Goal: Task Accomplishment & Management: Use online tool/utility

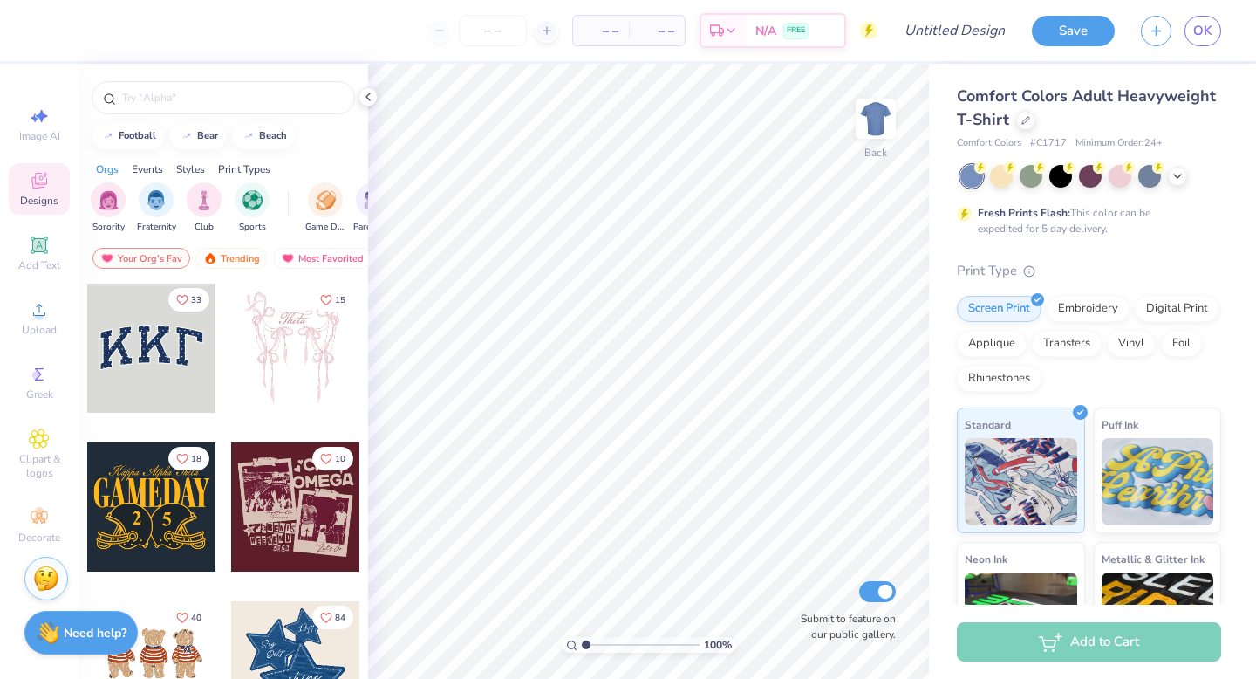
click at [985, 109] on span "Comfort Colors Adult Heavyweight T-Shirt" at bounding box center [1086, 108] width 259 height 44
click at [1016, 127] on div "Comfort Colors Adult Heavyweight T-Shirt" at bounding box center [1089, 108] width 264 height 47
click at [1021, 126] on div at bounding box center [1025, 118] width 19 height 19
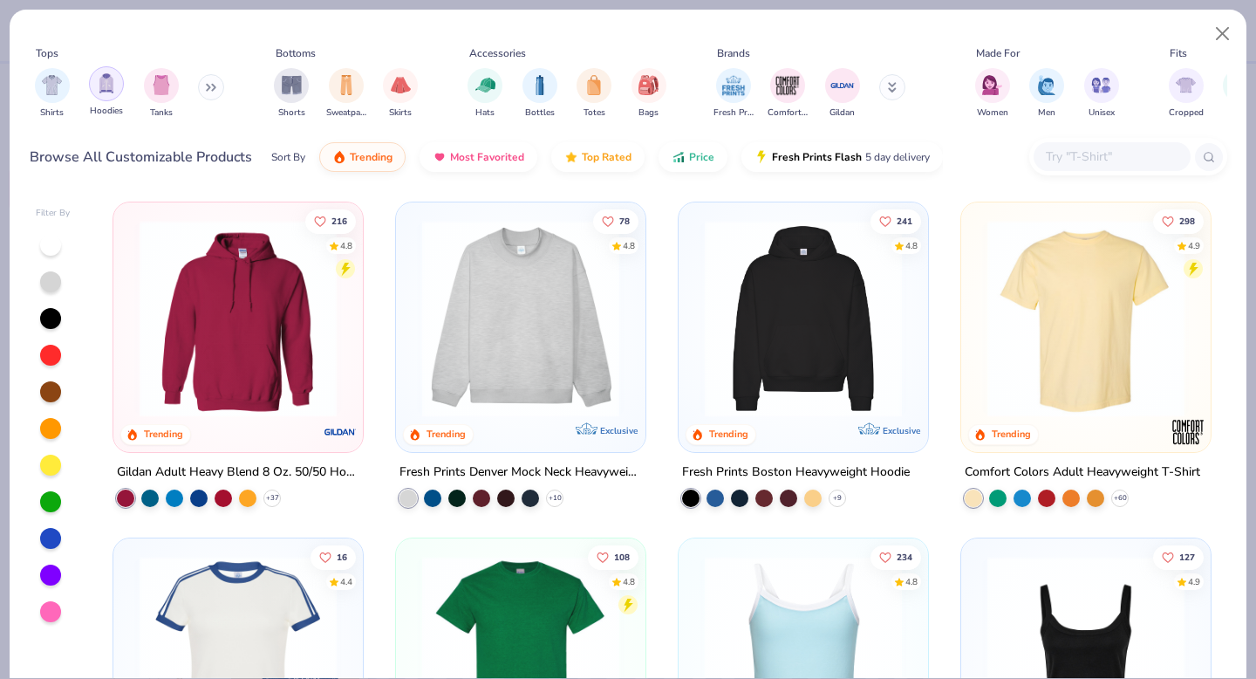
click at [91, 86] on div "filter for Hoodies" at bounding box center [106, 83] width 35 height 35
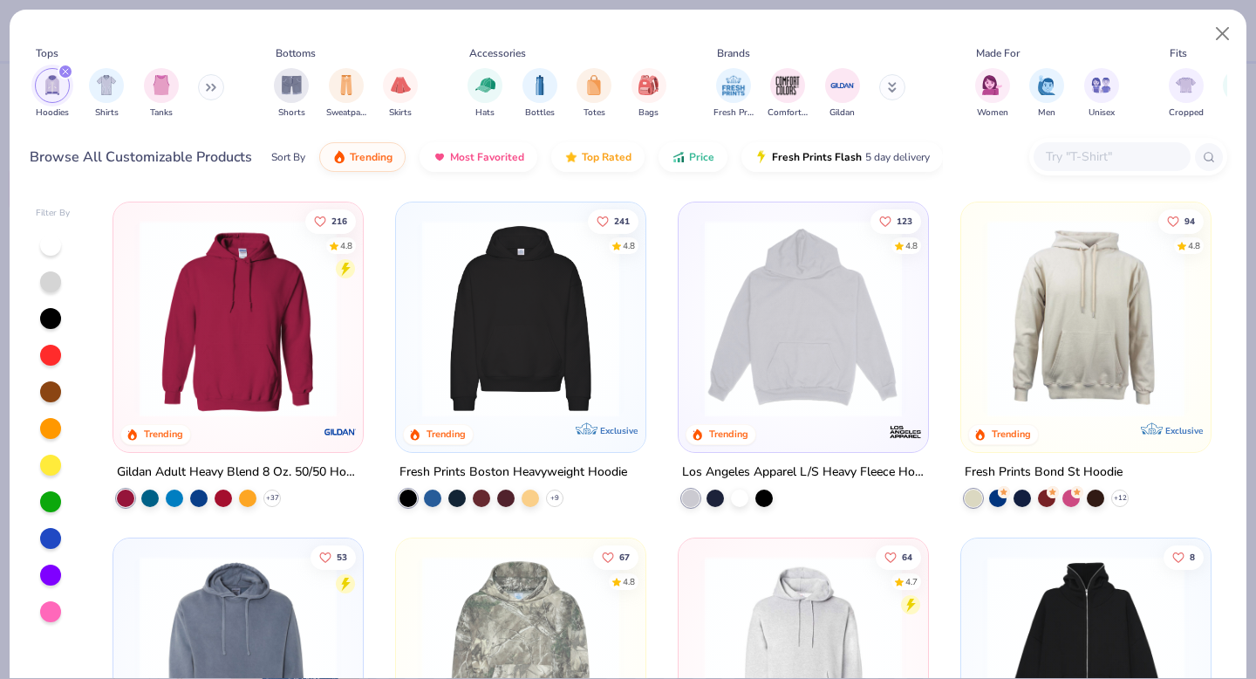
scroll to position [65, 0]
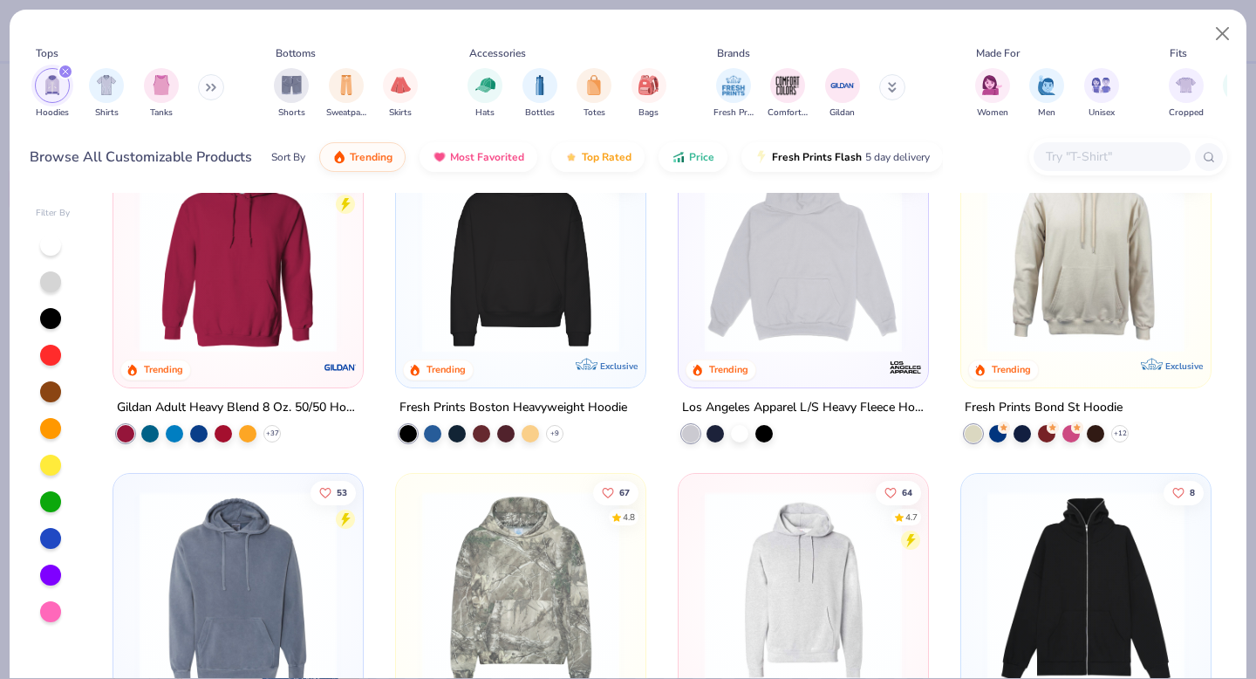
click at [812, 367] on div "123 4.8 Trending" at bounding box center [804, 263] width 250 height 250
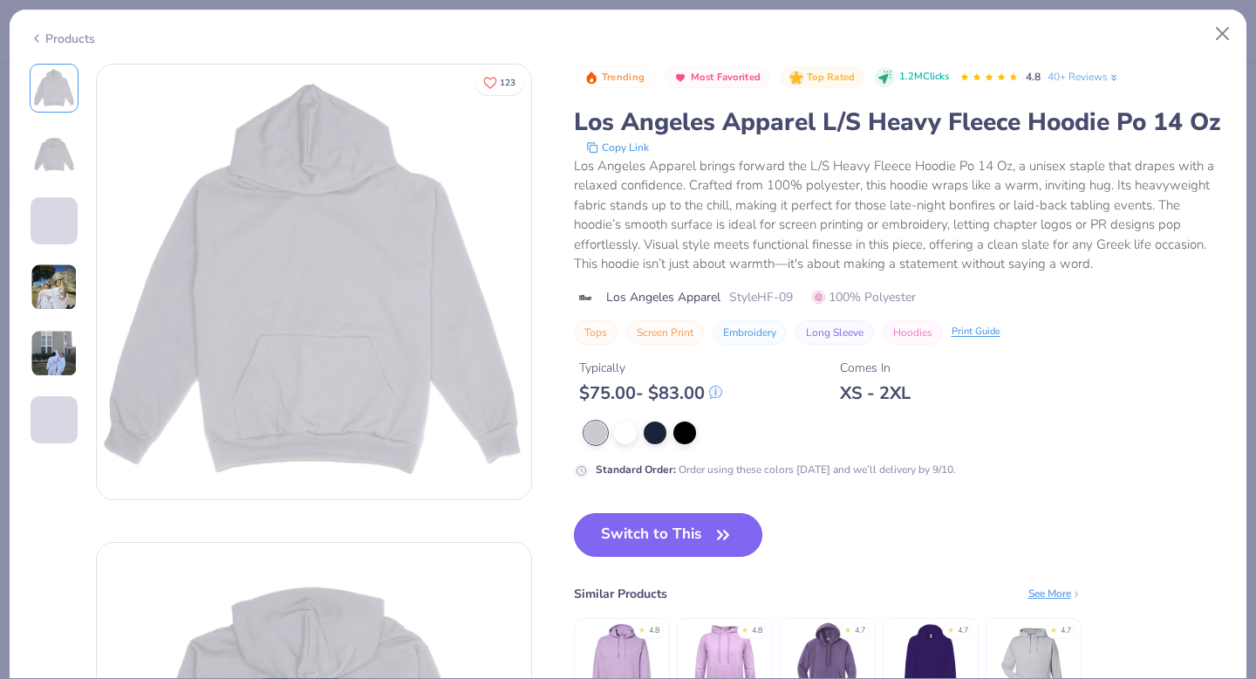
click at [647, 544] on button "Switch to This" at bounding box center [668, 535] width 189 height 44
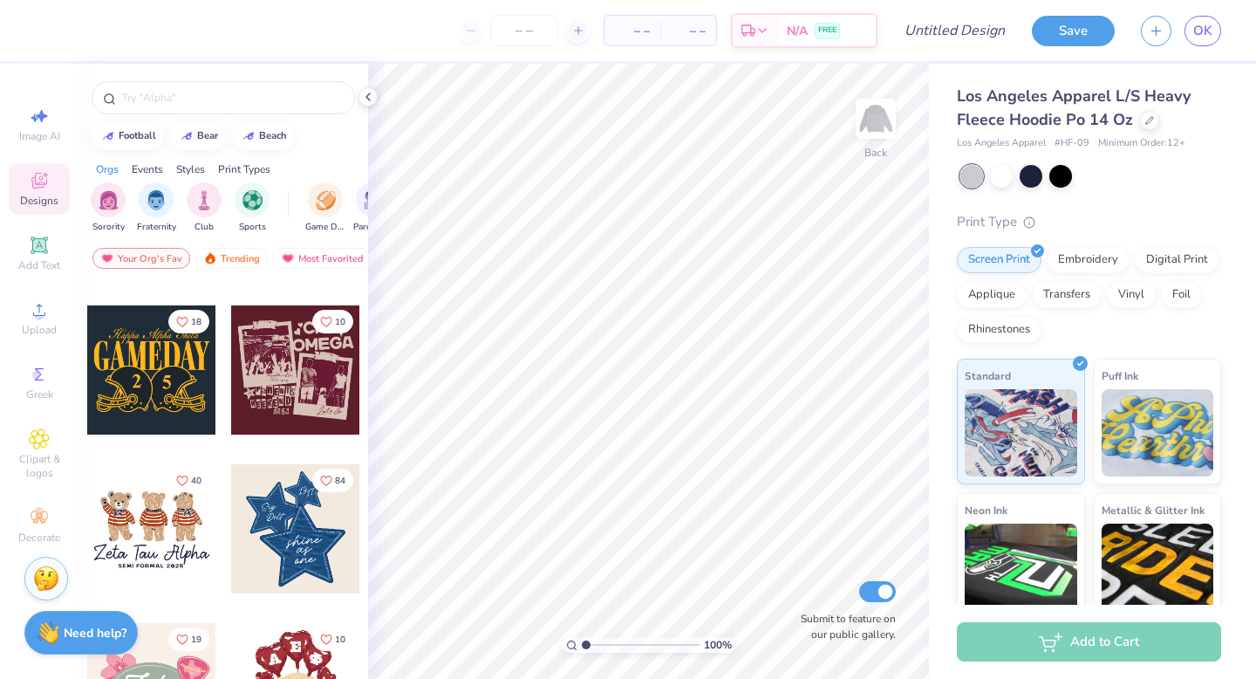
scroll to position [139, 0]
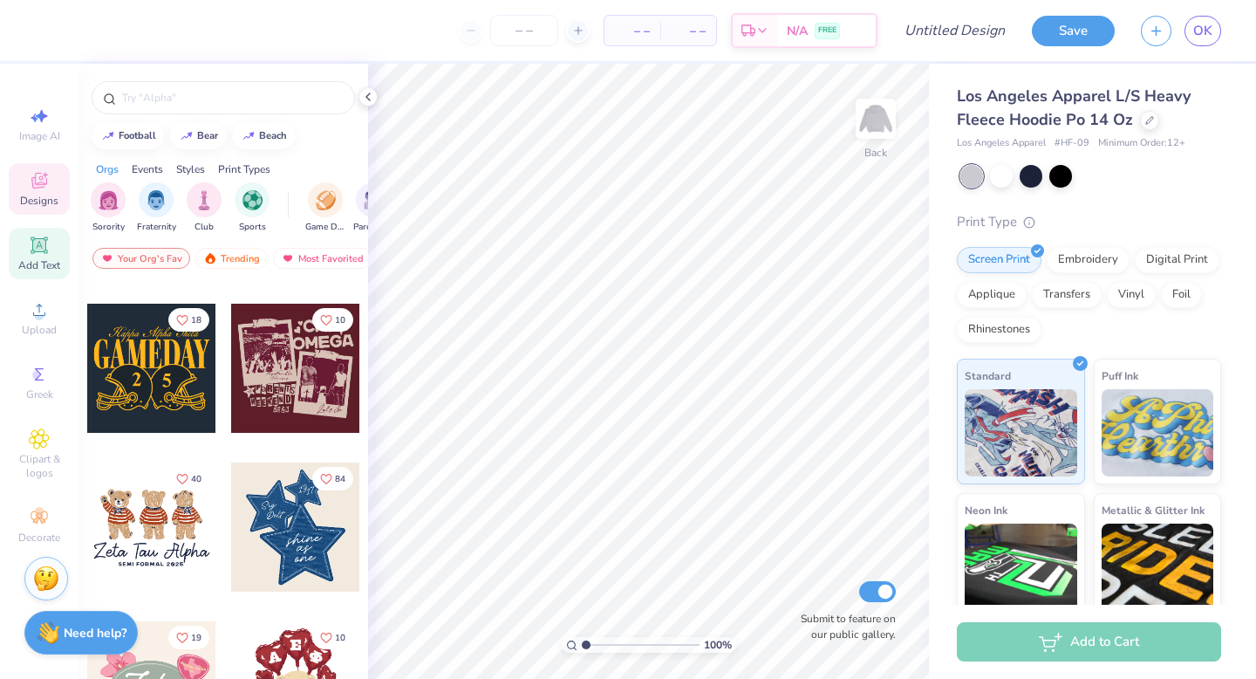
click at [23, 246] on div "Add Text" at bounding box center [39, 253] width 61 height 51
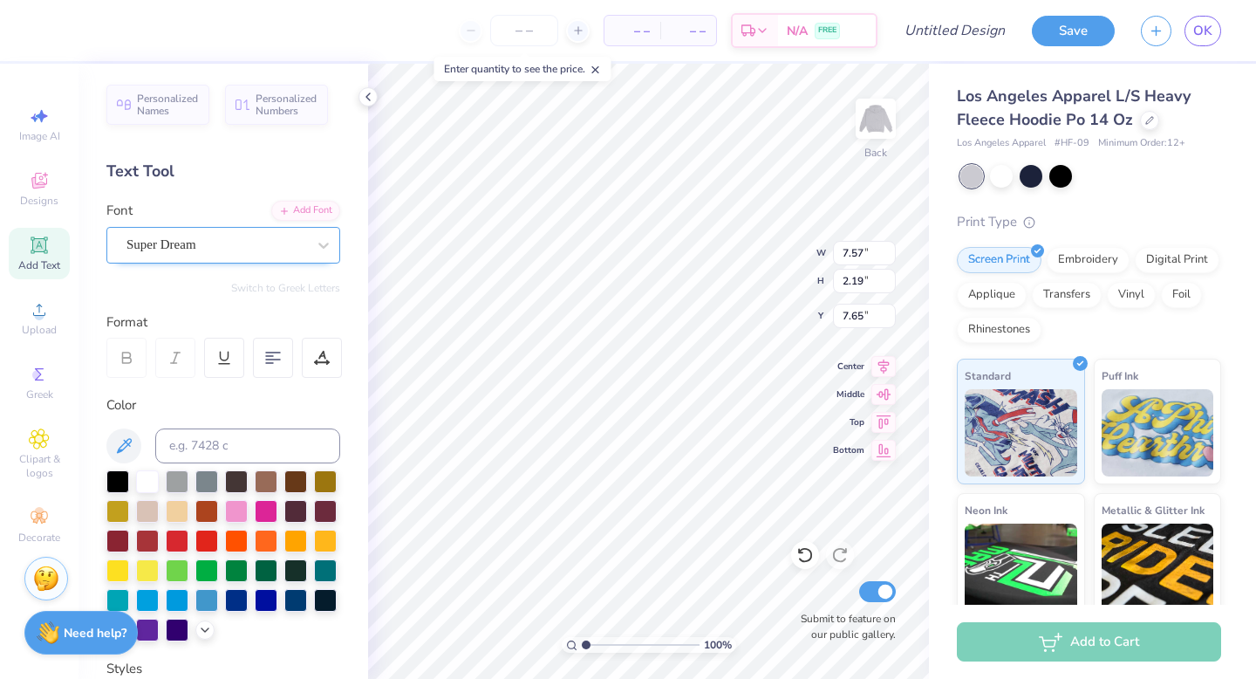
scroll to position [1, 2]
type textarea "ZETA Tau Alpha"
type input "13.80"
type input "6.65"
type input "5.42"
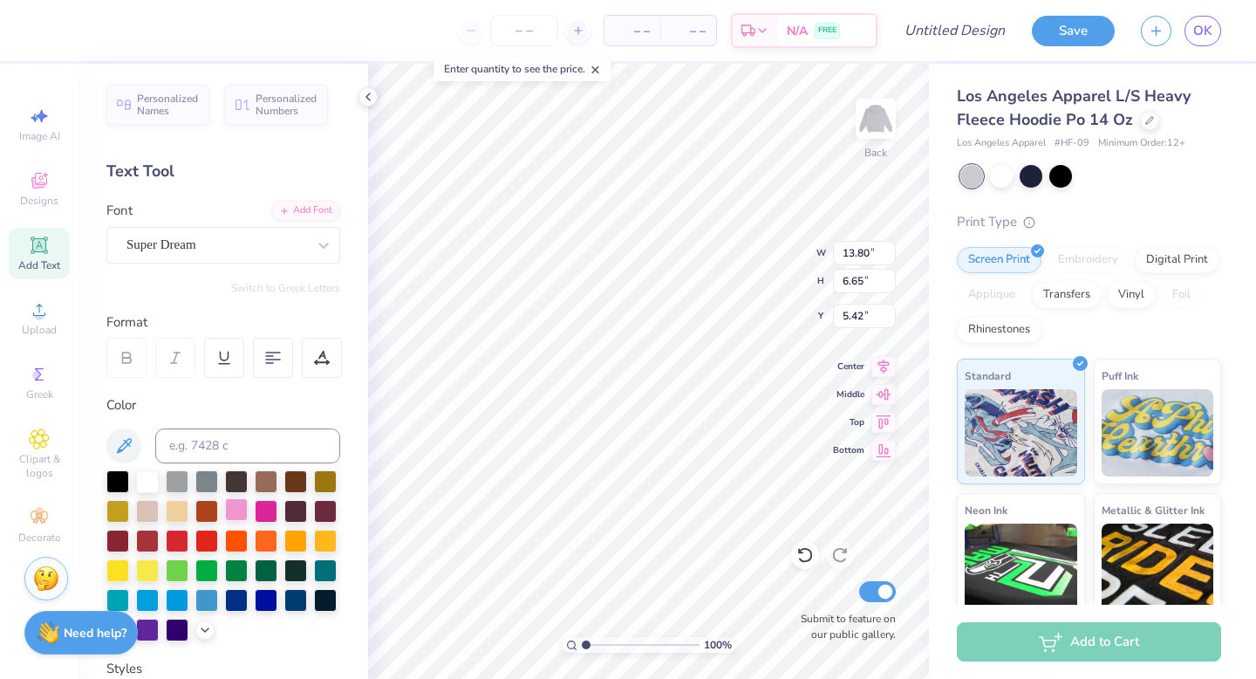
type textarea "ZETA Tau Alpha"
click at [236, 512] on div at bounding box center [236, 509] width 23 height 23
click at [255, 512] on div at bounding box center [266, 509] width 23 height 23
click at [234, 514] on div at bounding box center [236, 509] width 23 height 23
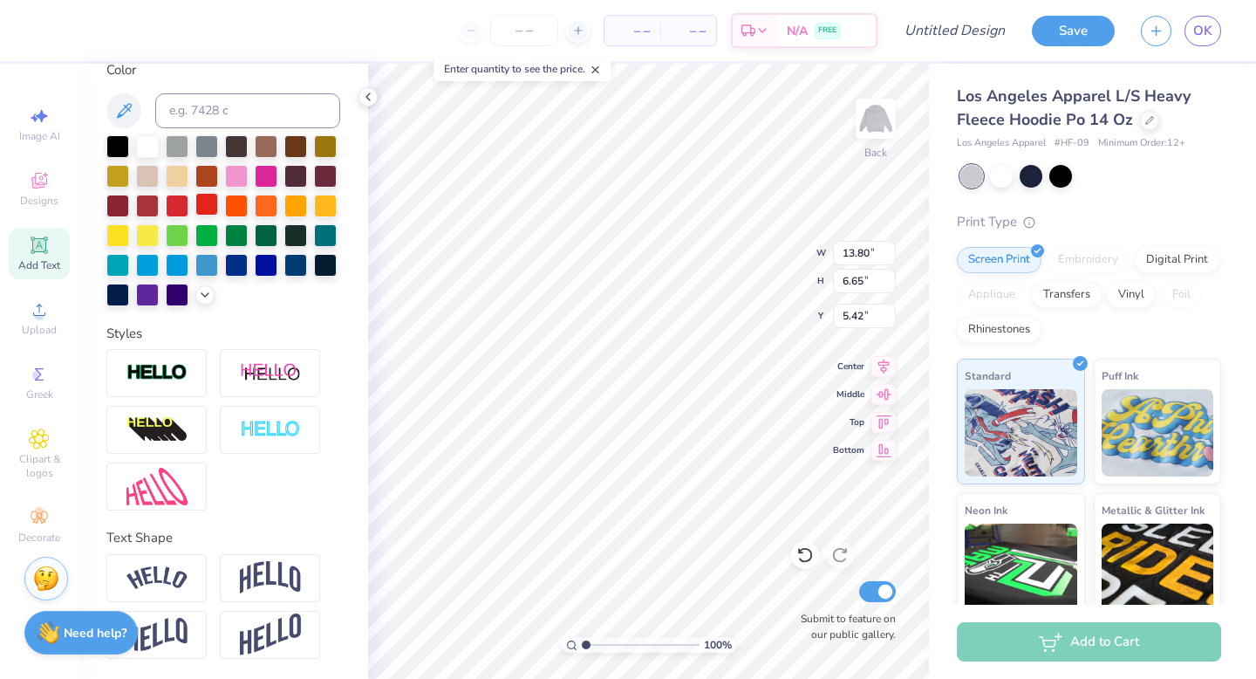
scroll to position [334, 0]
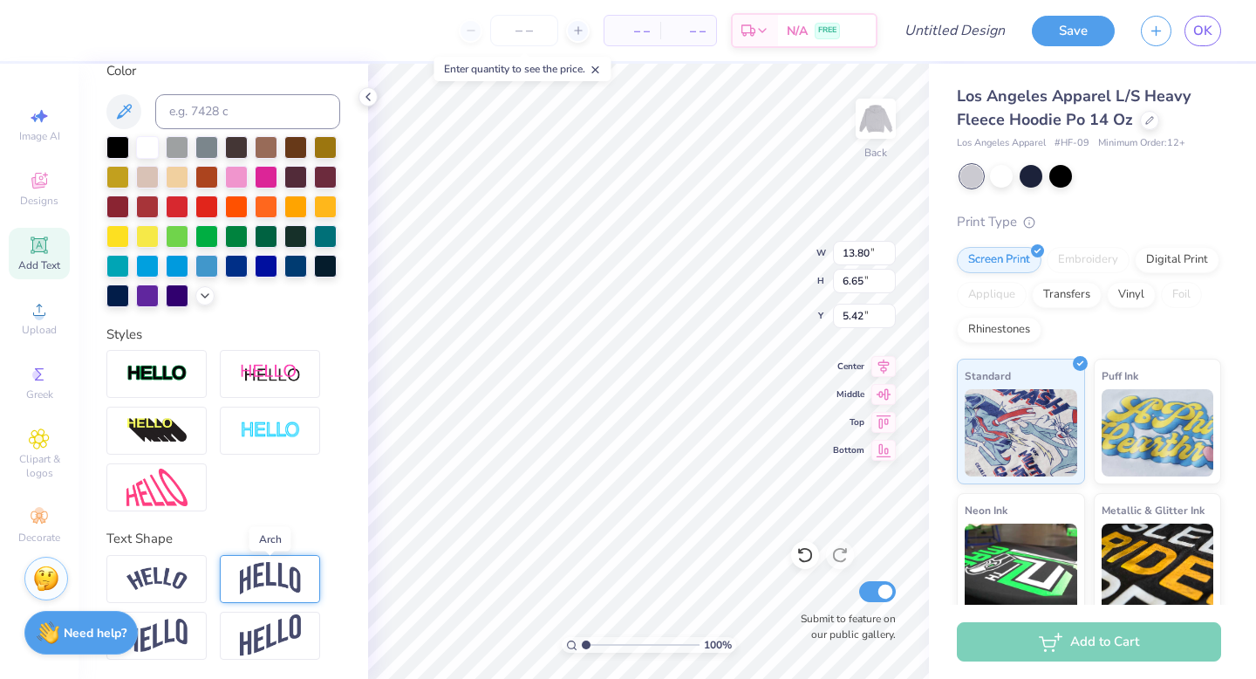
click at [266, 581] on img at bounding box center [270, 578] width 61 height 33
click at [268, 573] on img at bounding box center [270, 578] width 61 height 33
click at [183, 578] on img at bounding box center [157, 579] width 61 height 24
click at [236, 571] on div at bounding box center [270, 579] width 100 height 48
click at [154, 571] on img at bounding box center [157, 579] width 61 height 24
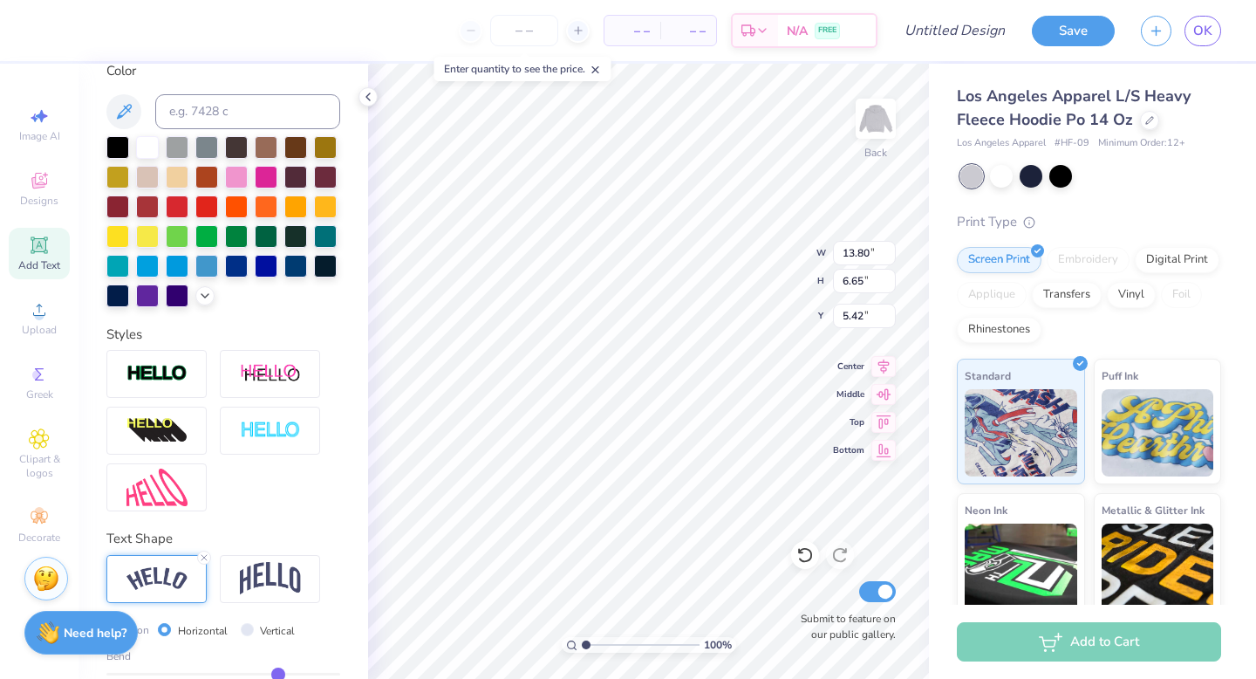
scroll to position [1, 2]
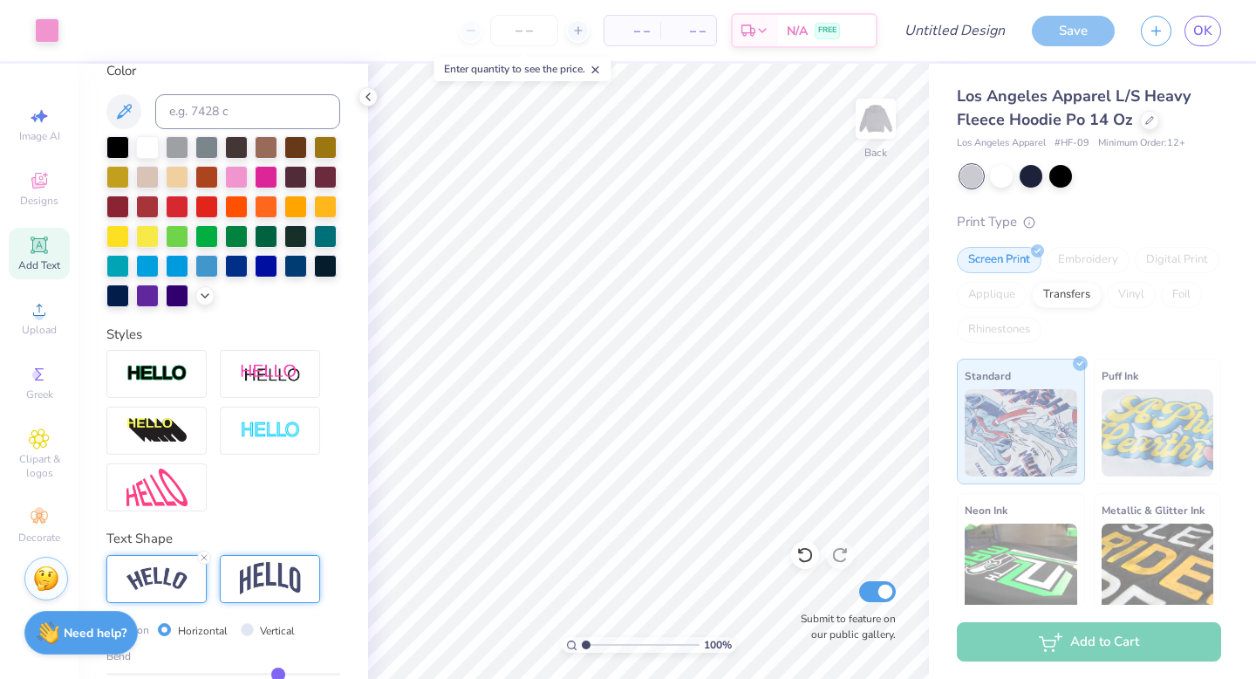
click at [257, 555] on div at bounding box center [270, 579] width 100 height 48
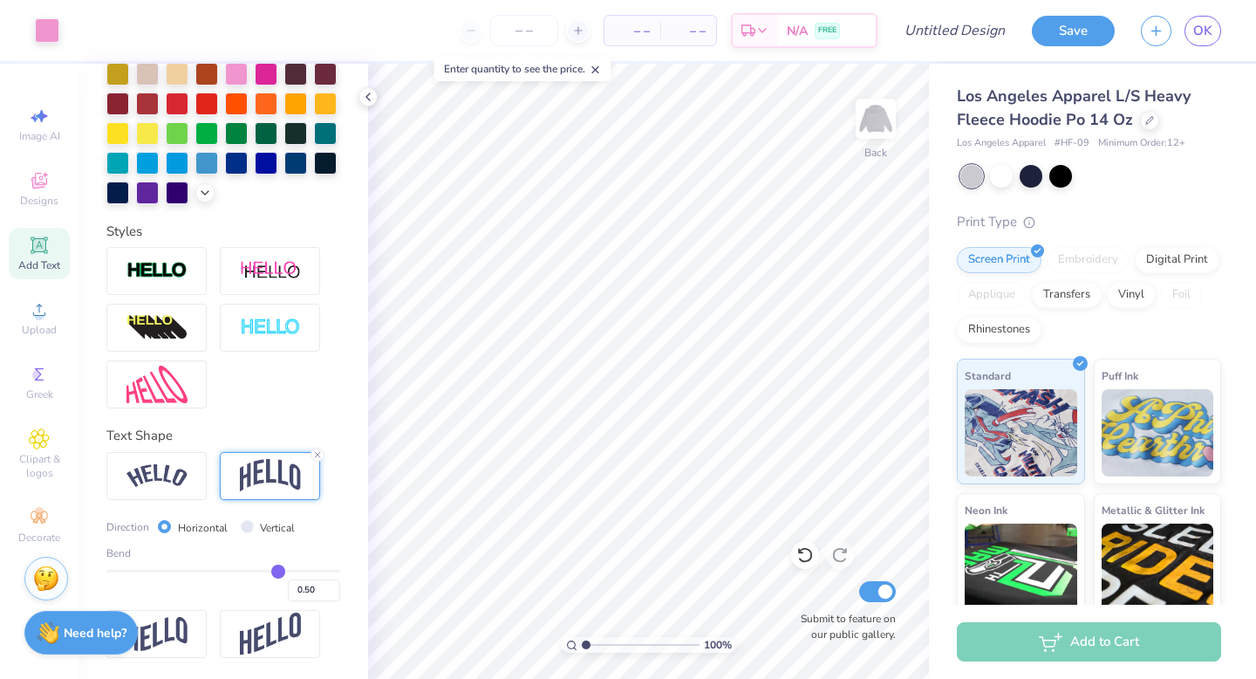
scroll to position [0, 0]
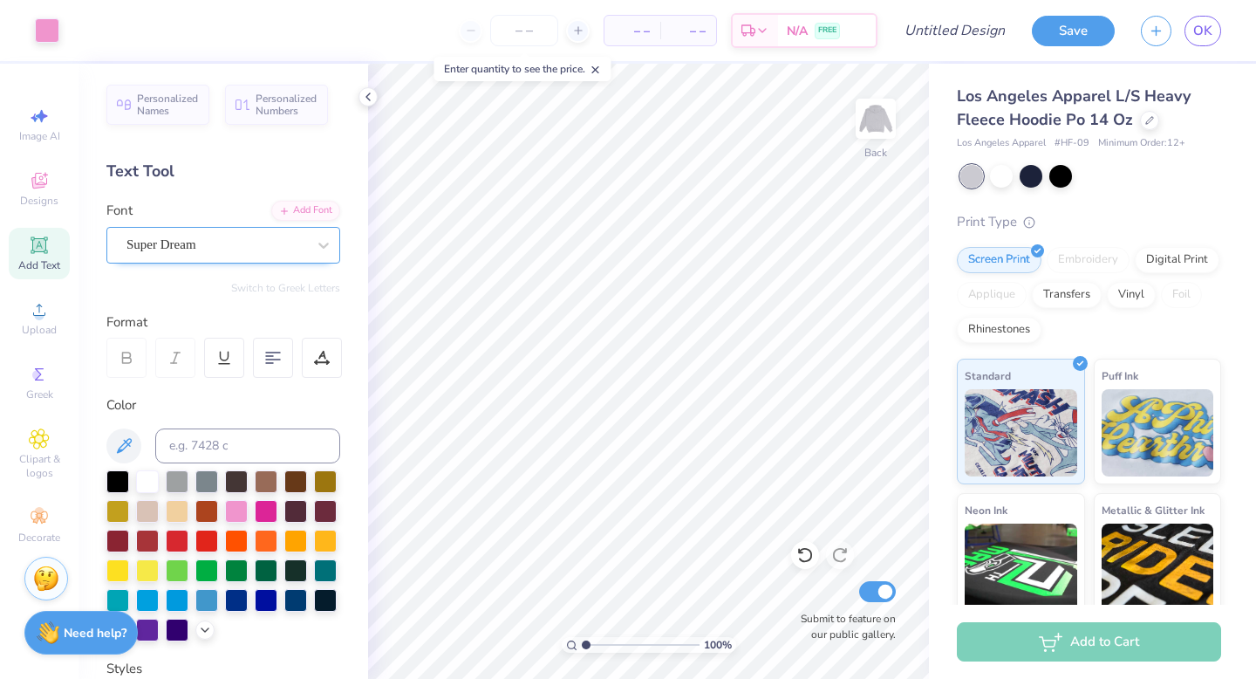
click at [232, 238] on div "Super Dream" at bounding box center [216, 244] width 183 height 27
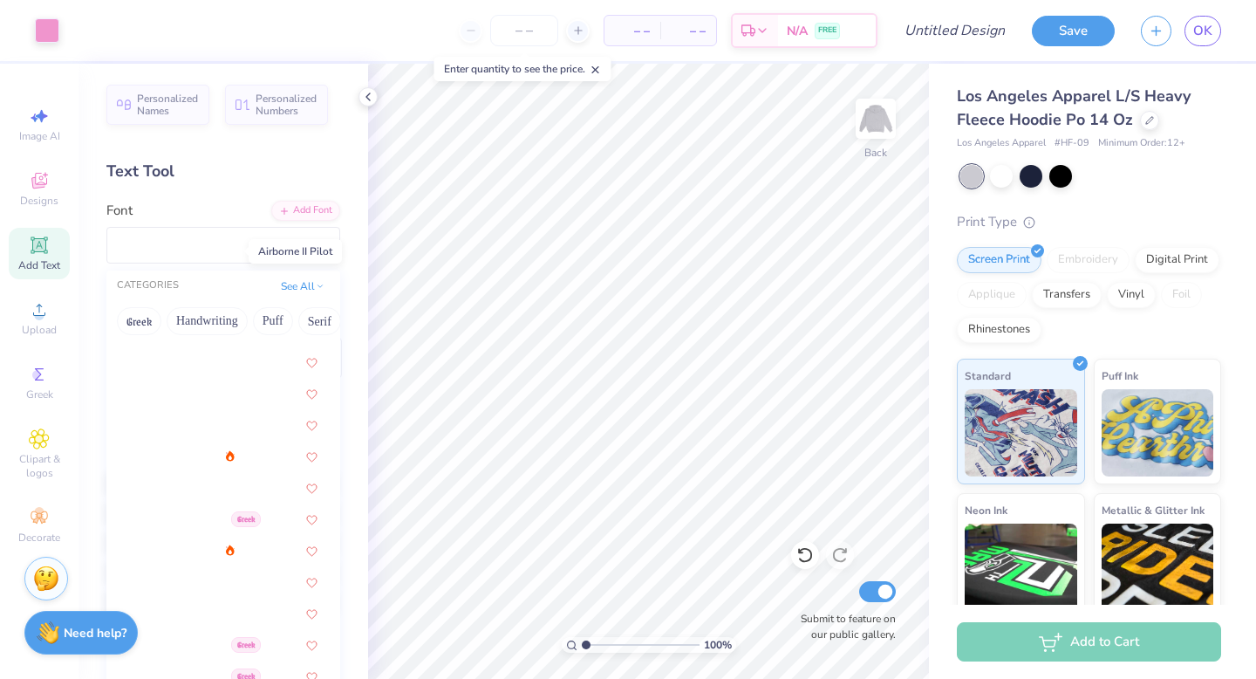
scroll to position [479, 0]
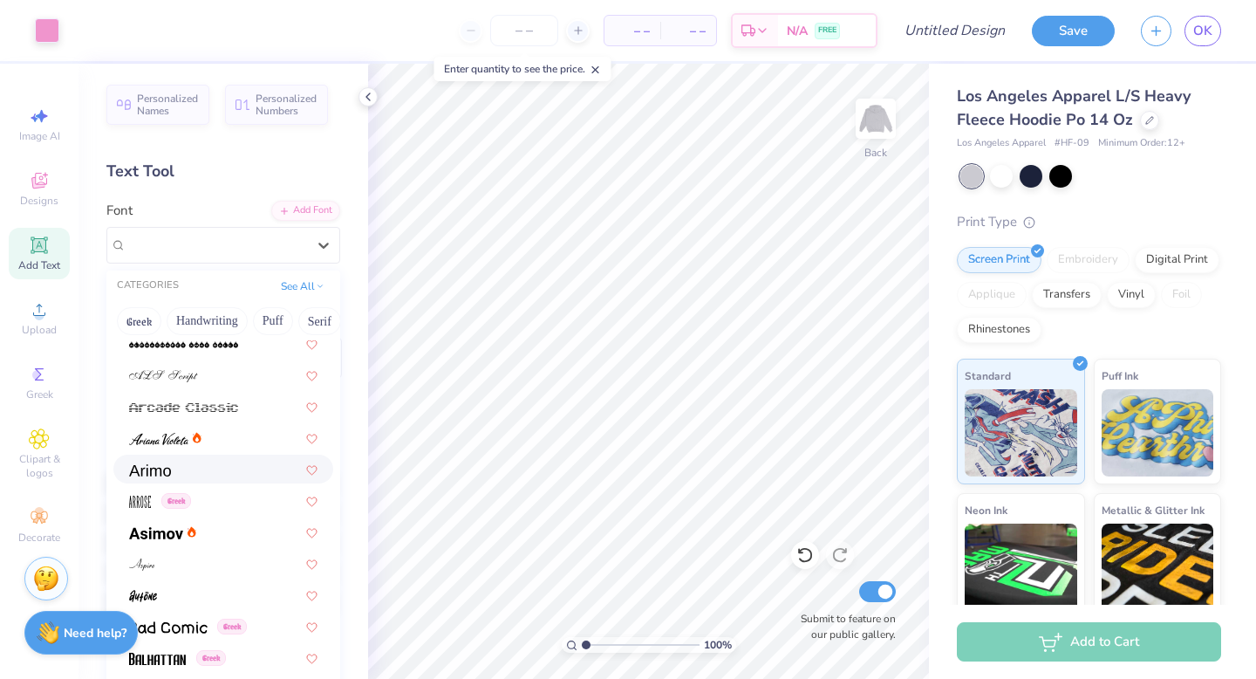
click at [166, 477] on span at bounding box center [150, 469] width 42 height 18
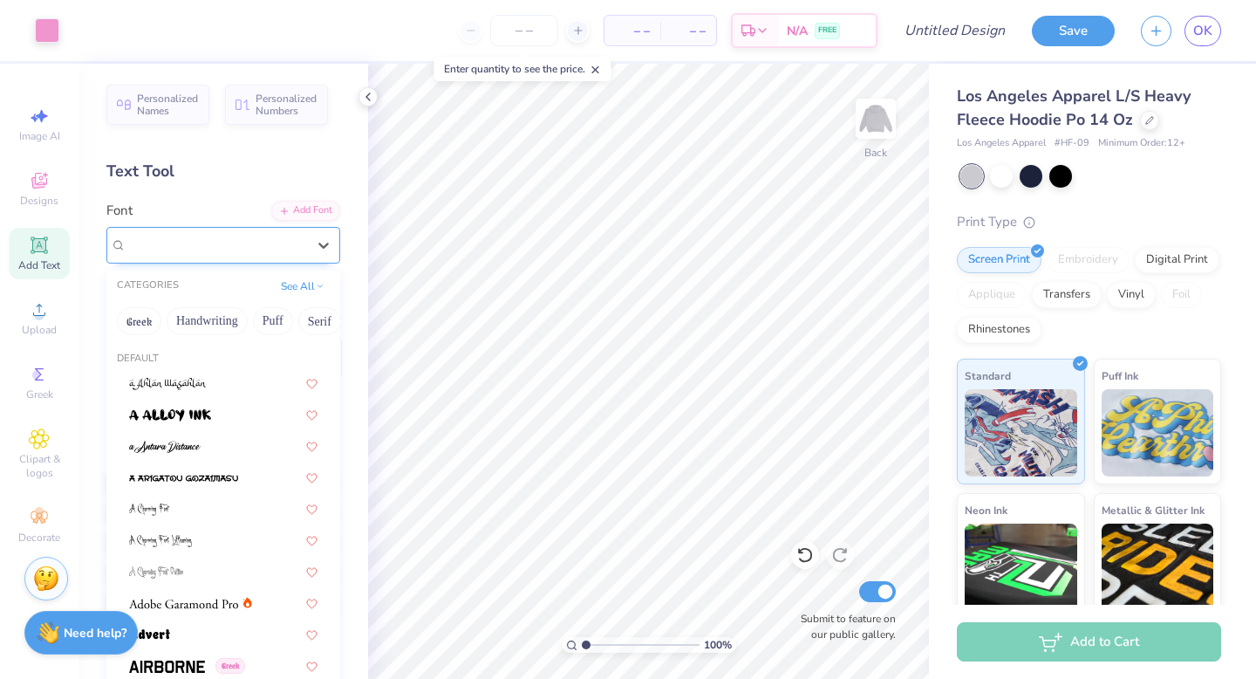
click at [231, 250] on div "Arimo" at bounding box center [216, 244] width 183 height 27
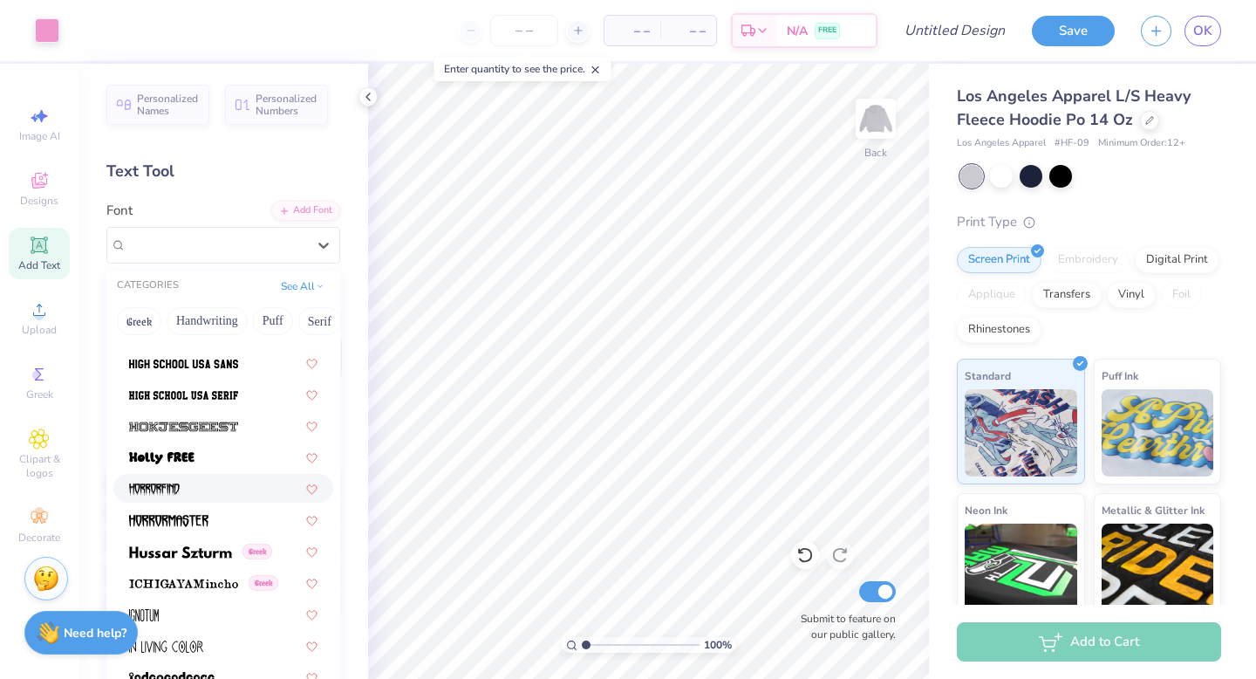
scroll to position [5099, 0]
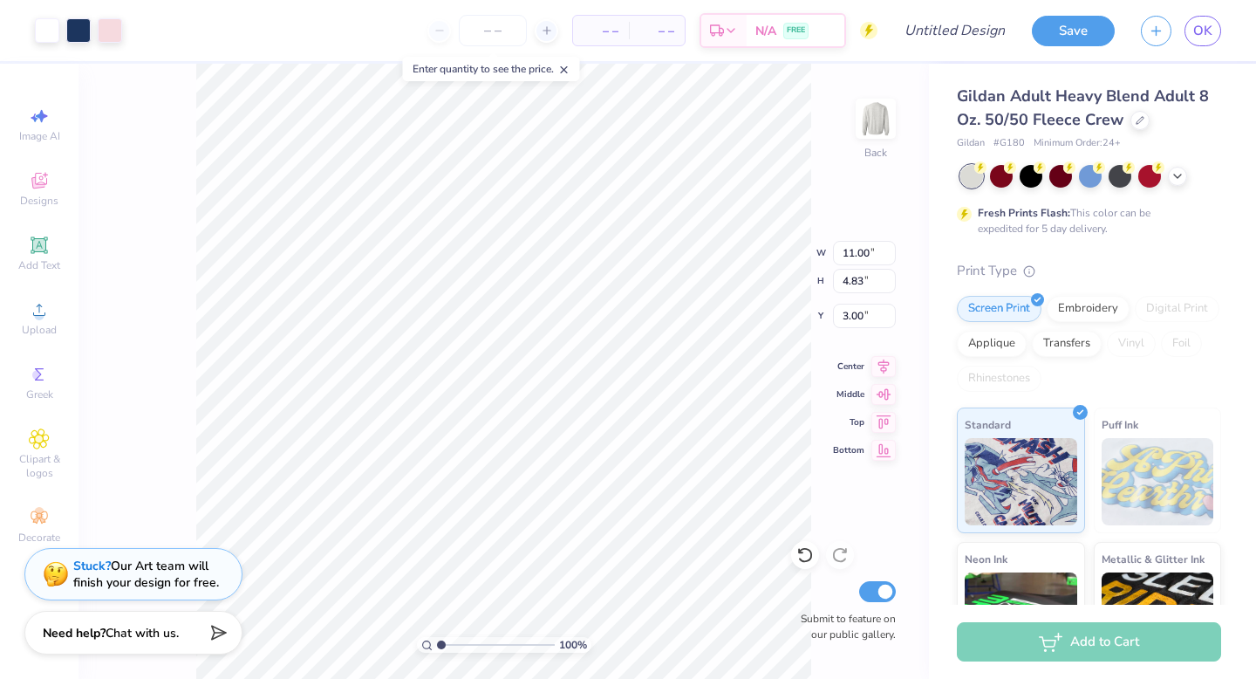
type input "2.59"
